Goal: Task Accomplishment & Management: Use online tool/utility

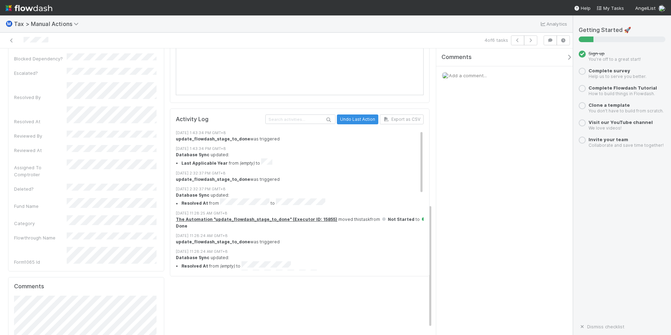
scroll to position [376, 0]
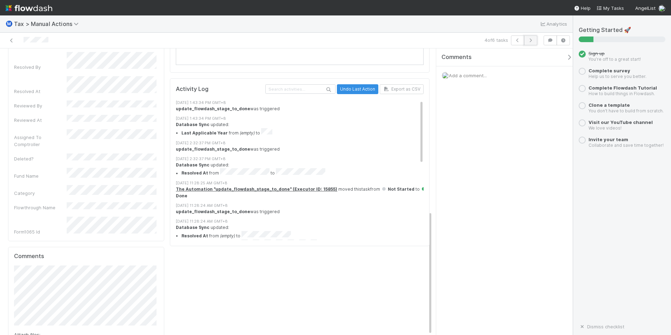
click at [529, 45] on button "button" at bounding box center [530, 40] width 13 height 10
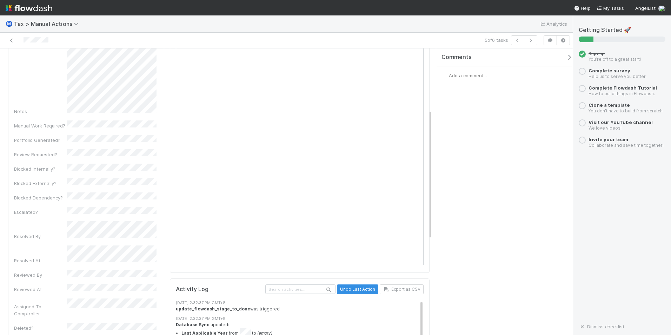
scroll to position [135, 0]
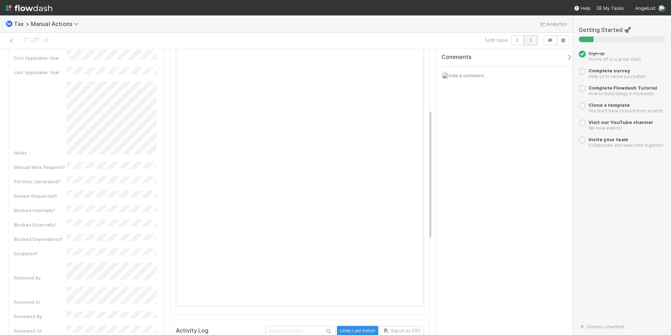
click at [527, 41] on icon "button" at bounding box center [530, 40] width 7 height 4
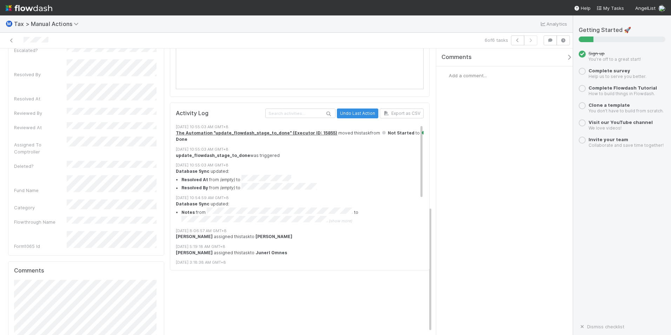
scroll to position [366, 0]
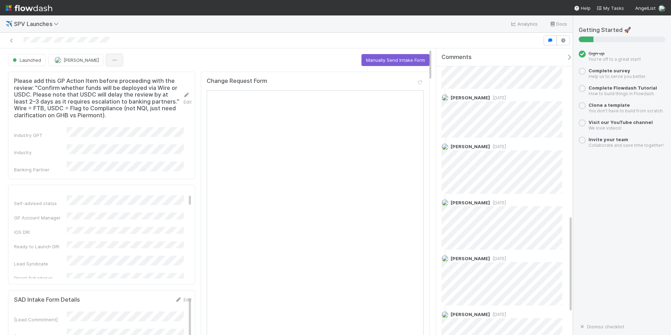
click at [106, 63] on button "button" at bounding box center [114, 60] width 16 height 12
click at [139, 56] on div "Duplicate Delete" at bounding box center [335, 167] width 671 height 335
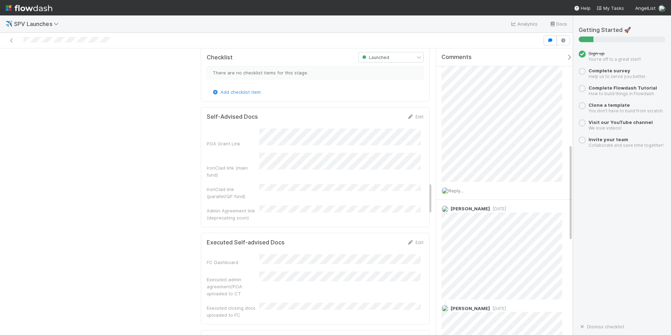
scroll to position [1193, 0]
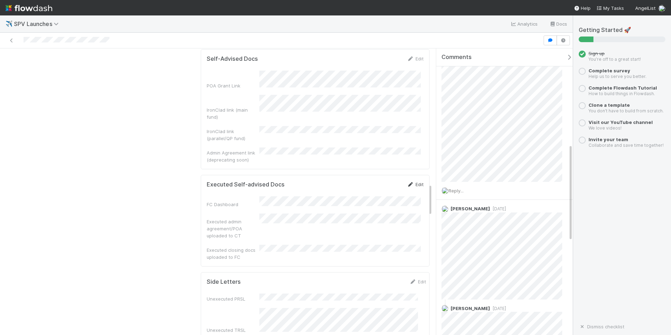
click at [411, 181] on link "Edit" at bounding box center [415, 184] width 16 height 6
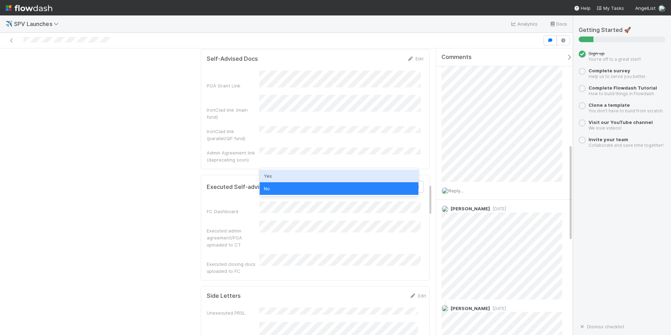
click at [304, 180] on div "Yes" at bounding box center [339, 175] width 159 height 13
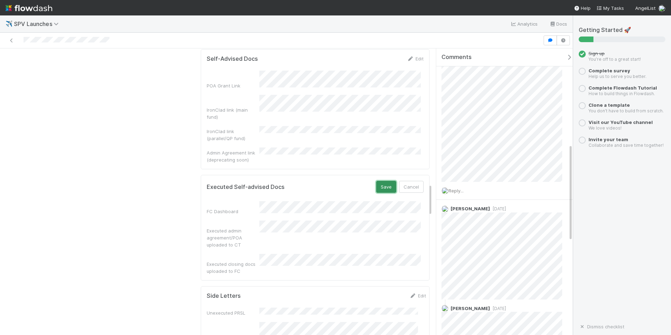
click at [377, 181] on button "Save" at bounding box center [386, 187] width 20 height 12
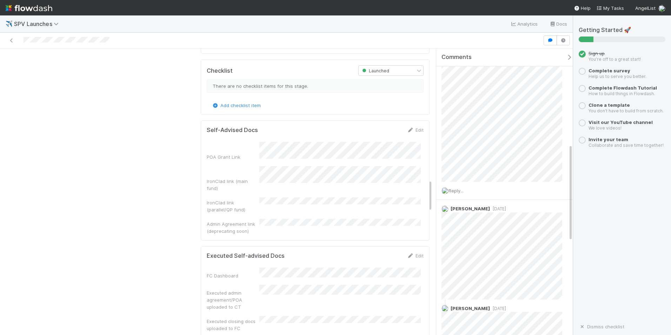
scroll to position [1158, 0]
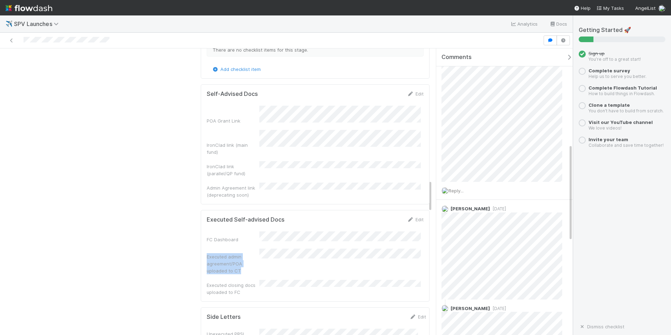
drag, startPoint x: 237, startPoint y: 201, endPoint x: 205, endPoint y: 185, distance: 36.4
click at [207, 253] on div "Executed admin agreement/POA uploaded to CT" at bounding box center [233, 263] width 53 height 21
copy div "Executed admin agreement/POA uploaded to CT"
